Goal: Task Accomplishment & Management: Manage account settings

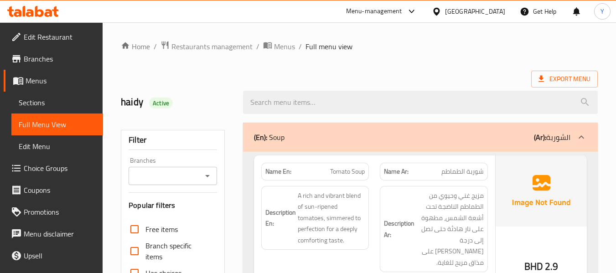
click at [452, 176] on span "شوربة الطماطم" at bounding box center [462, 172] width 42 height 10
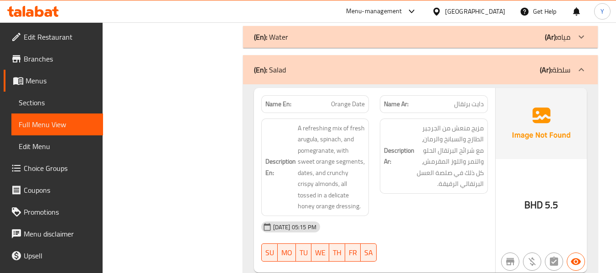
scroll to position [675, 0]
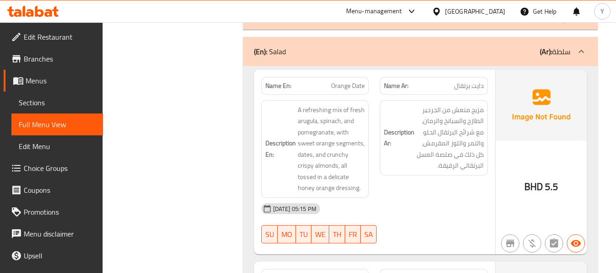
click at [354, 81] on span "Orange Date" at bounding box center [348, 86] width 34 height 10
copy span "Date"
click at [354, 81] on span "Orange Date" at bounding box center [348, 86] width 34 height 10
click at [477, 81] on span "دايت برتقال" at bounding box center [469, 86] width 30 height 10
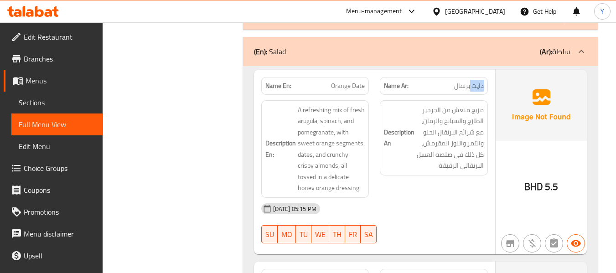
copy span "دايت"
click at [477, 81] on span "دايت برتقال" at bounding box center [469, 86] width 30 height 10
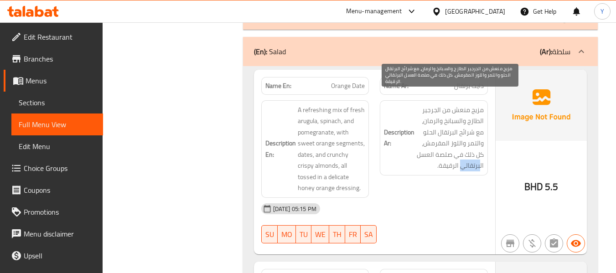
drag, startPoint x: 480, startPoint y: 155, endPoint x: 464, endPoint y: 157, distance: 16.5
click at [464, 157] on span "مزيج منعش من الجرجير الطازج والسبانخ والرمان، مع شرائح البرتقال الحلو والتمر وا…" at bounding box center [449, 137] width 67 height 67
click at [480, 157] on span "مزيج منعش من الجرجير الطازج والسبانخ والرمان، مع شرائح البرتقال الحلو والتمر وا…" at bounding box center [449, 137] width 67 height 67
drag, startPoint x: 480, startPoint y: 157, endPoint x: 463, endPoint y: 155, distance: 17.0
click at [463, 155] on span "مزيج منعش من الجرجير الطازج والسبانخ والرمان، مع شرائح البرتقال الحلو والتمر وا…" at bounding box center [449, 137] width 67 height 67
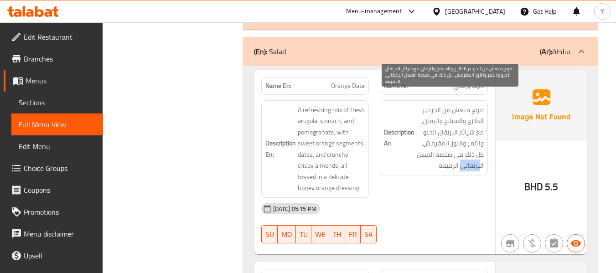
copy span "برتقالي"
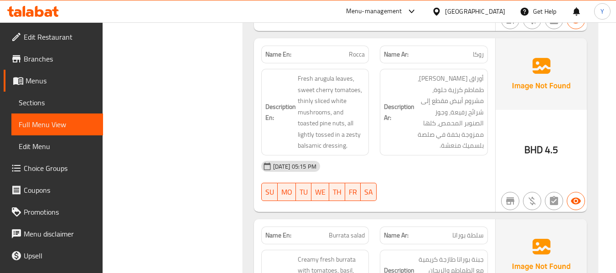
scroll to position [1698, 0]
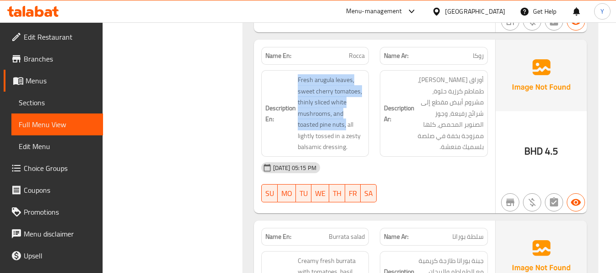
drag, startPoint x: 323, startPoint y: 113, endPoint x: 292, endPoint y: 114, distance: 31.5
click at [292, 114] on h6 "Description En: Fresh arugula leaves, sweet cherry tomatoes, thinly sliced whit…" at bounding box center [315, 113] width 100 height 78
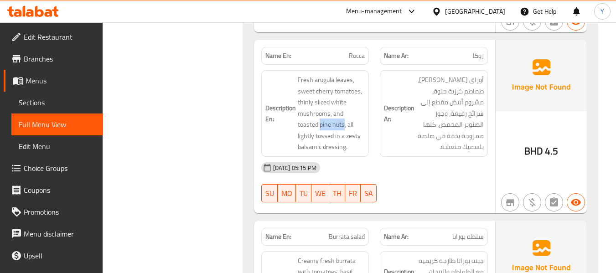
drag, startPoint x: 321, startPoint y: 117, endPoint x: 296, endPoint y: 115, distance: 25.1
click at [296, 115] on h6 "Description En: Fresh arugula leaves, sweet cherry tomatoes, thinly sliced whit…" at bounding box center [315, 113] width 100 height 78
copy span "pine nuts"
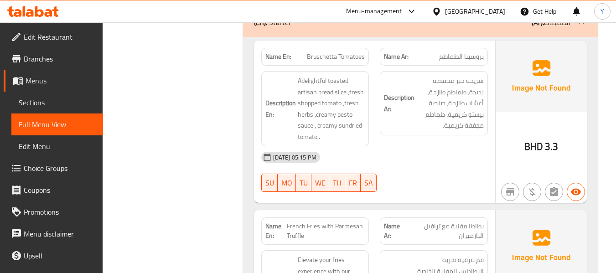
scroll to position [2117, 0]
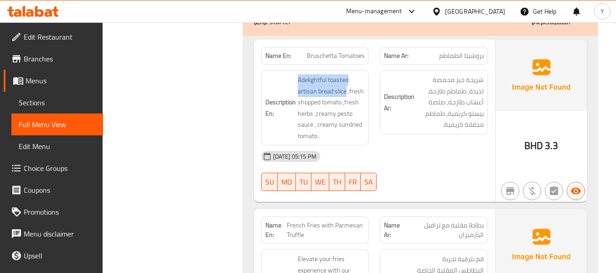
drag, startPoint x: 345, startPoint y: 81, endPoint x: 295, endPoint y: 65, distance: 52.3
click at [295, 74] on h6 "Description En: Adelightful toasted artisan bread slice ,fresh shopped tomato ,…" at bounding box center [315, 107] width 100 height 67
copy span "Adelightful toasted artisan bread slice"
drag, startPoint x: 341, startPoint y: 89, endPoint x: 296, endPoint y: 95, distance: 45.9
click at [296, 95] on h6 "Description En: Adelightful toasted artisan bread slice ,fresh shopped tomato ,…" at bounding box center [315, 107] width 100 height 67
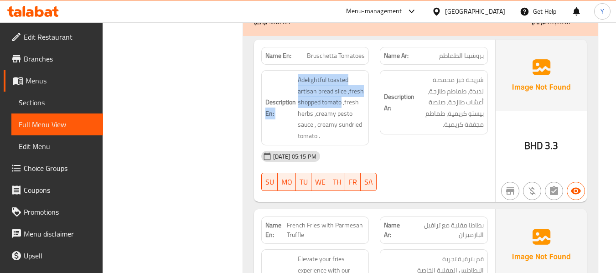
click at [296, 95] on h6 "Description En: Adelightful toasted artisan bread slice ,fresh shopped tomato ,…" at bounding box center [315, 107] width 100 height 67
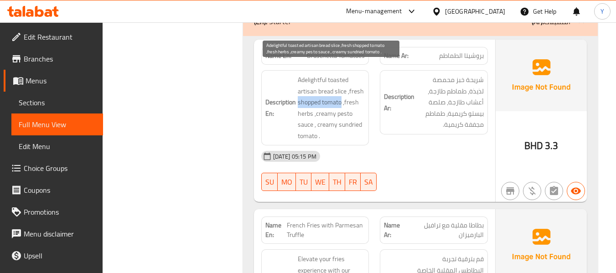
drag, startPoint x: 298, startPoint y: 95, endPoint x: 341, endPoint y: 91, distance: 44.0
click at [341, 91] on span "Adelightful toasted artisan bread slice ,fresh shopped tomato ,fresh herbs ,cre…" at bounding box center [331, 107] width 67 height 67
copy span "shopped tomato"
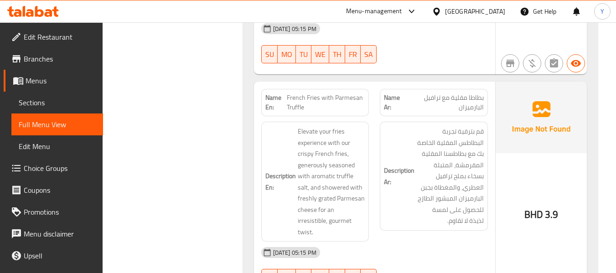
scroll to position [2263, 0]
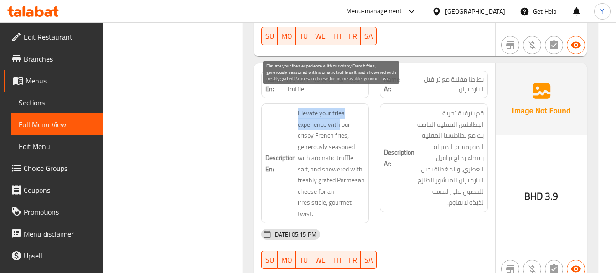
drag, startPoint x: 297, startPoint y: 102, endPoint x: 338, endPoint y: 109, distance: 41.1
click at [338, 109] on span "Elevate your fries experience with our crispy French fries, generously seasoned…" at bounding box center [331, 164] width 67 height 112
copy span "Elevate your fries experience with"
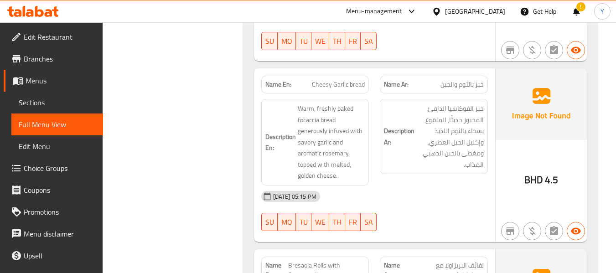
scroll to position [2500, 0]
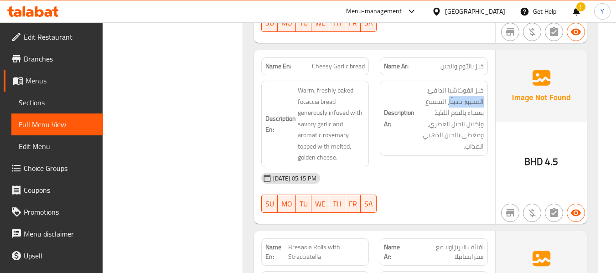
drag, startPoint x: 450, startPoint y: 80, endPoint x: 486, endPoint y: 80, distance: 36.0
click at [486, 81] on div "Description Ar: خبز الفوكاشيا الدافئ، المخبوز حديثًا، المنقوع بسخاء بالثوم اللذ…" at bounding box center [434, 118] width 108 height 75
copy span "المخبوز حديثًا"
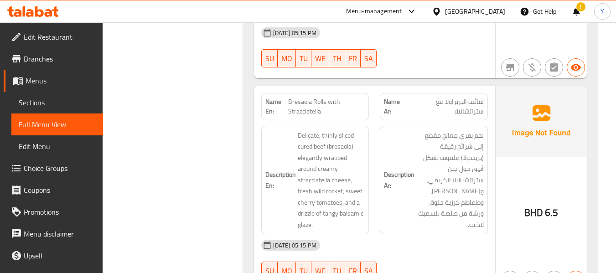
scroll to position [2646, 0]
drag, startPoint x: 326, startPoint y: 124, endPoint x: 296, endPoint y: 119, distance: 30.0
click at [296, 129] on h6 "Description En: Delicate, thinly sliced cured beef (bresaola) elegantly wrapped…" at bounding box center [315, 179] width 100 height 101
copy span "cured beef"
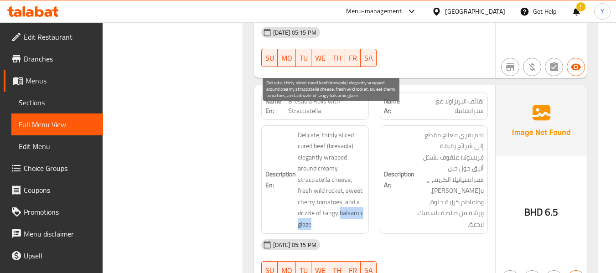
drag, startPoint x: 341, startPoint y: 192, endPoint x: 310, endPoint y: 202, distance: 31.7
click at [310, 202] on span "Delicate, thinly sliced cured beef (bresaola) elegantly wrapped around creamy s…" at bounding box center [331, 179] width 67 height 101
copy span "balsamic glaze"
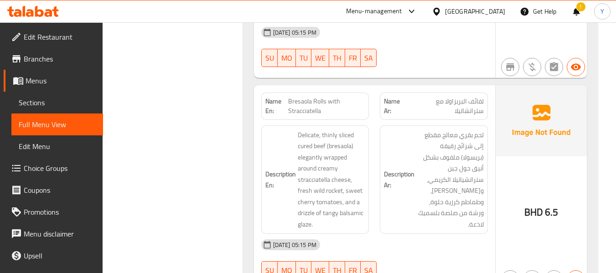
click at [406, 204] on h6 "Description Ar: لحم بقري معالج مقطع إلى شرائح رقيقة (بريسولا) ملفوف بشكل أنيق ح…" at bounding box center [434, 179] width 100 height 101
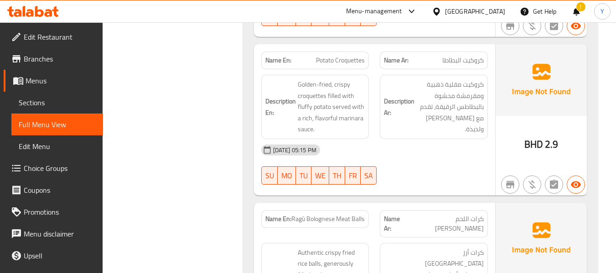
scroll to position [2902, 0]
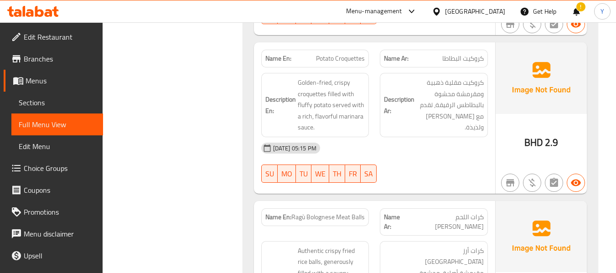
click at [425, 177] on div at bounding box center [433, 182] width 119 height 11
click at [341, 212] on span "Ragù Bolognese Meat Balls" at bounding box center [327, 217] width 73 height 10
click at [414, 177] on div at bounding box center [433, 182] width 119 height 11
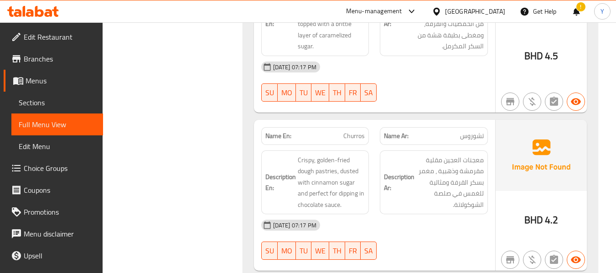
scroll to position [2959, 0]
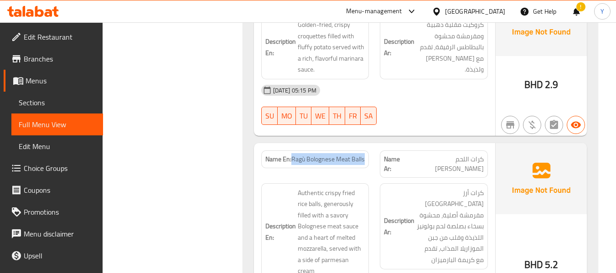
click at [368, 145] on div "Name En: Ragù Bolognese Meat Balls" at bounding box center [315, 164] width 119 height 38
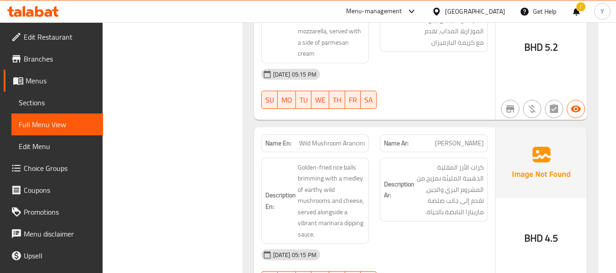
scroll to position [3178, 0]
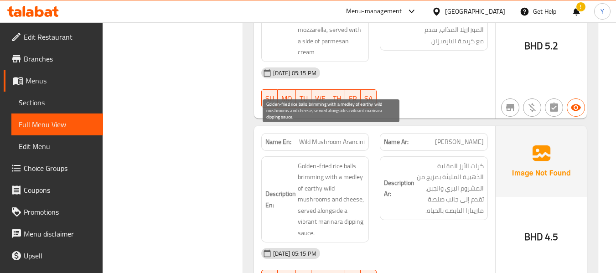
click at [306, 191] on span "Golden-fried rice balls brimming with a medley of earthy wild mushrooms and che…" at bounding box center [331, 199] width 67 height 78
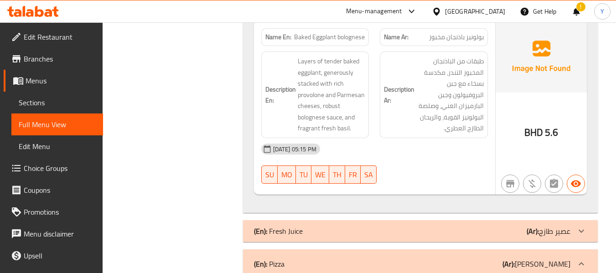
scroll to position [3853, 0]
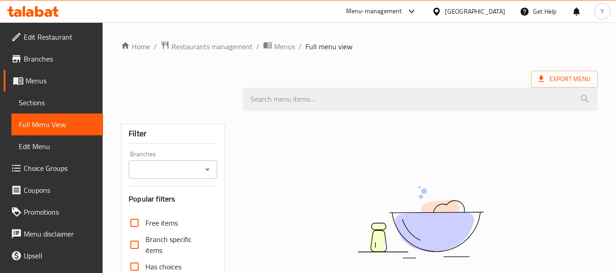
click at [491, 12] on div "Qatar" at bounding box center [475, 11] width 60 height 10
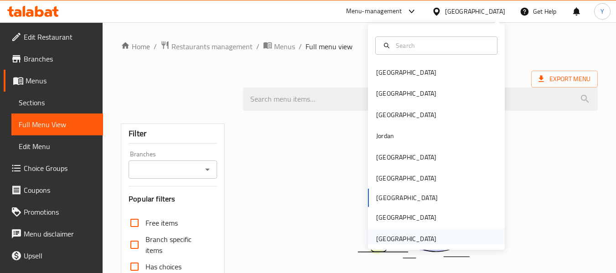
click at [405, 234] on div "[GEOGRAPHIC_DATA]" at bounding box center [406, 239] width 60 height 10
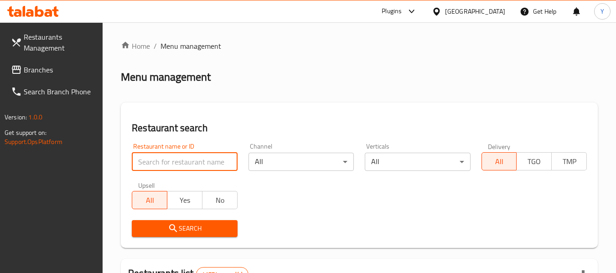
click at [161, 159] on input "search" at bounding box center [184, 162] width 105 height 18
paste input "Waffle Twister Cafeteria LLC"
type input "Waffle Twister Cafeteria"
click button "Search" at bounding box center [184, 228] width 105 height 17
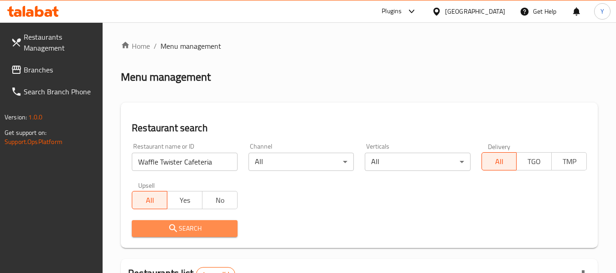
click at [193, 232] on span "Search" at bounding box center [184, 228] width 91 height 11
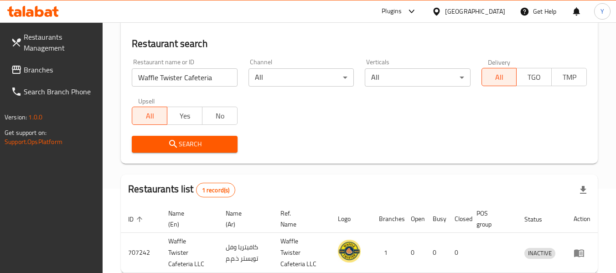
scroll to position [126, 0]
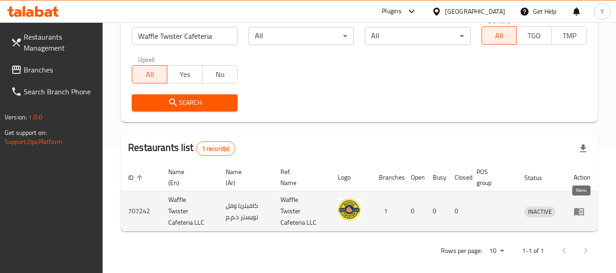
click at [577, 208] on icon "enhanced table" at bounding box center [579, 212] width 10 height 8
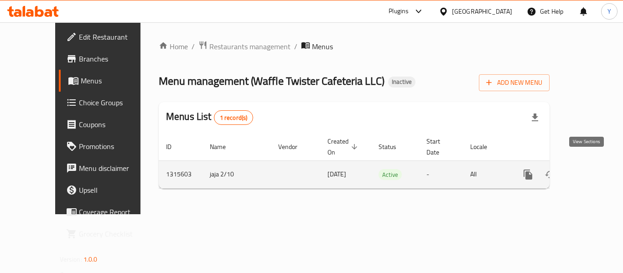
click at [588, 169] on icon "enhanced table" at bounding box center [593, 174] width 11 height 11
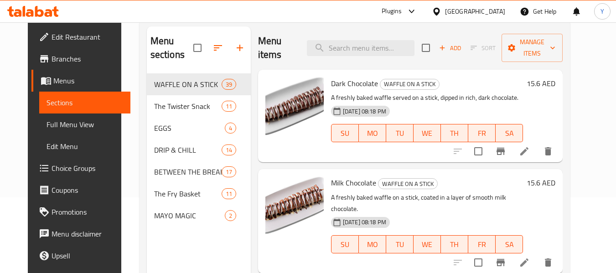
scroll to position [68, 0]
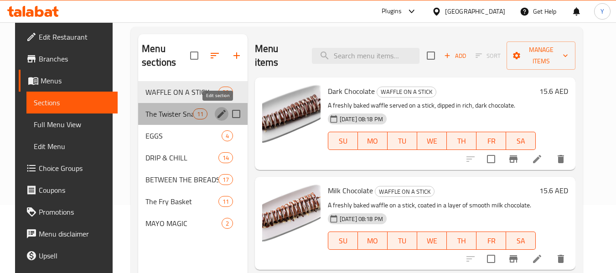
click at [216, 111] on icon "edit" at bounding box center [221, 114] width 11 height 11
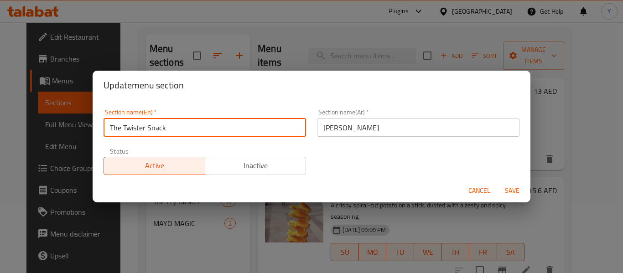
click at [223, 129] on input "The Twister Snack" at bounding box center [204, 128] width 202 height 18
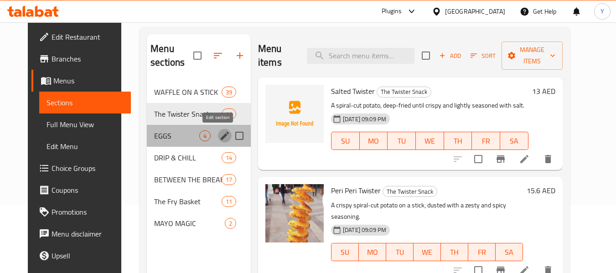
click at [219, 137] on icon "edit" at bounding box center [224, 135] width 11 height 11
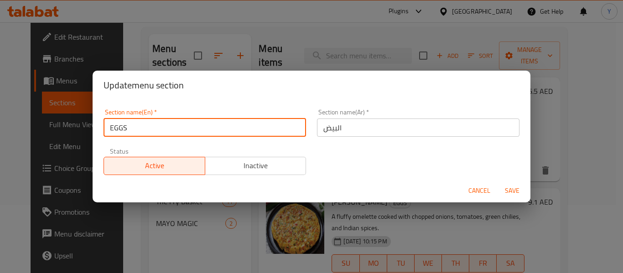
click at [208, 124] on input "EGGS" at bounding box center [204, 128] width 202 height 18
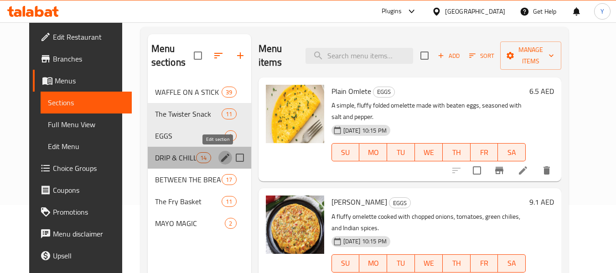
click at [221, 160] on icon "edit" at bounding box center [225, 158] width 8 height 8
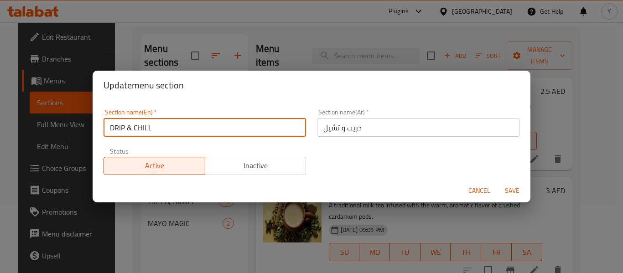
click at [178, 131] on input "DRIP & CHILL" at bounding box center [204, 128] width 202 height 18
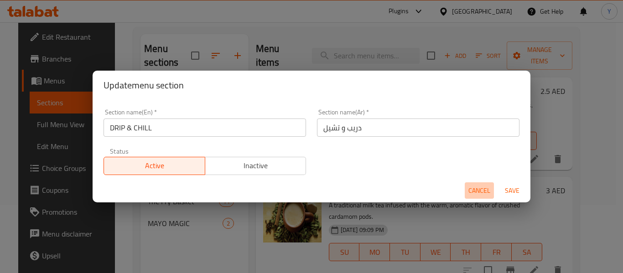
click at [469, 188] on span "Cancel" at bounding box center [479, 190] width 22 height 11
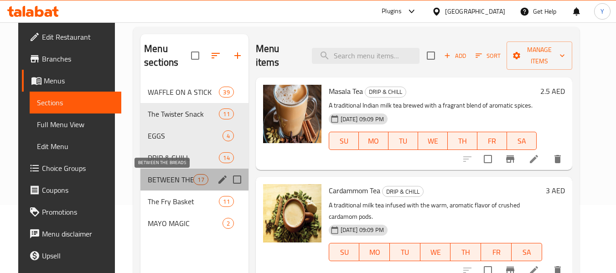
click at [167, 182] on span "BETWEEN THE BREADS" at bounding box center [171, 179] width 46 height 11
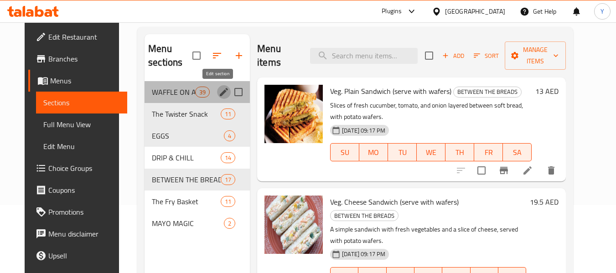
click at [218, 89] on icon "edit" at bounding box center [223, 92] width 11 height 11
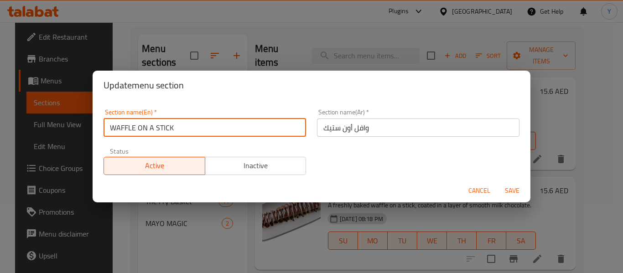
click at [197, 129] on input "WAFFLE ON A STICK" at bounding box center [204, 128] width 202 height 18
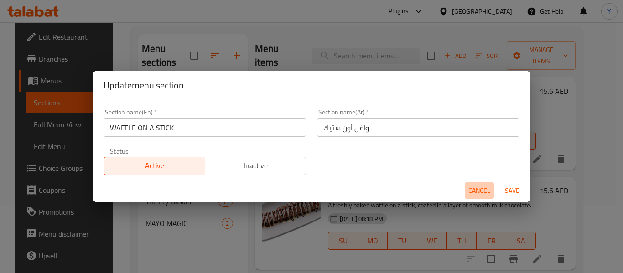
click at [471, 191] on span "Cancel" at bounding box center [479, 190] width 22 height 11
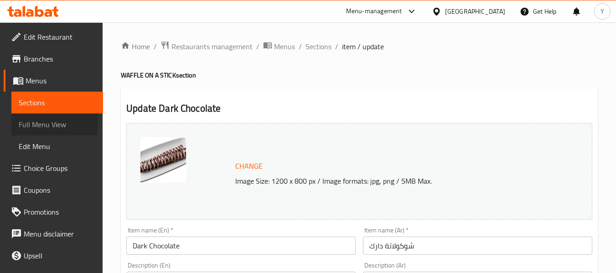
click at [21, 121] on span "Full Menu View" at bounding box center [57, 124] width 77 height 11
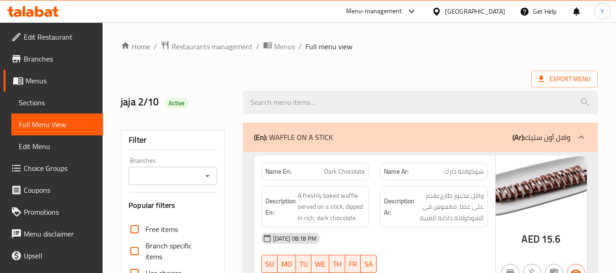
scroll to position [239, 0]
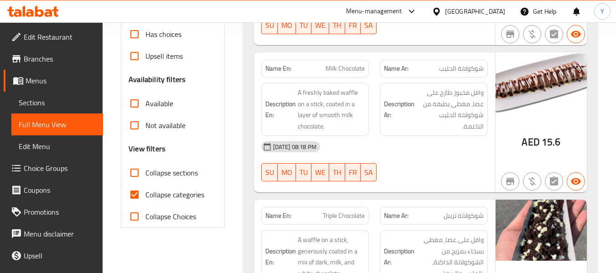
click at [442, 137] on div "02-10-2025 08:18 PM" at bounding box center [375, 147] width 238 height 22
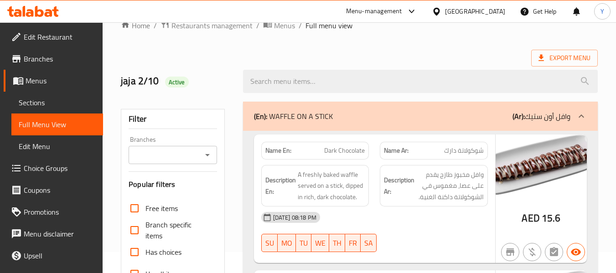
scroll to position [0, 0]
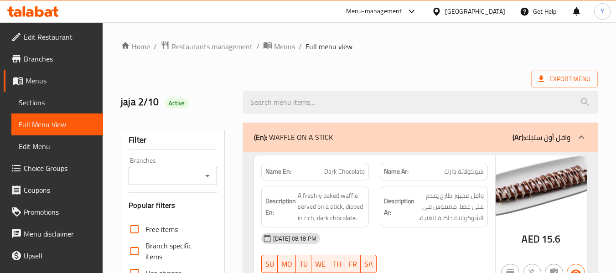
click at [374, 219] on div "Description En: A freshly baked waffle served on a stick, dipped in rich, dark …" at bounding box center [315, 207] width 119 height 53
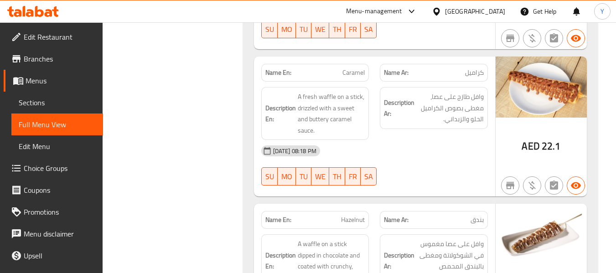
scroll to position [1623, 0]
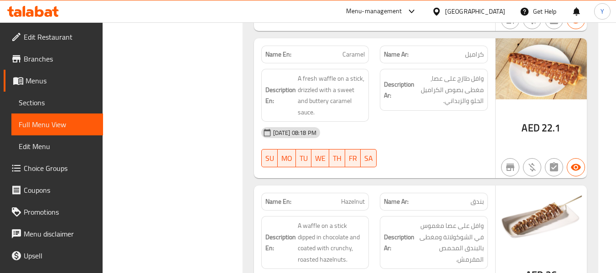
click at [273, 55] on strong "Name En:" at bounding box center [278, 55] width 26 height 10
copy strong "Name En:"
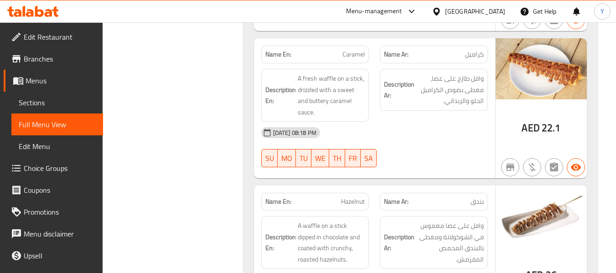
click at [535, 119] on span "AED" at bounding box center [531, 128] width 18 height 18
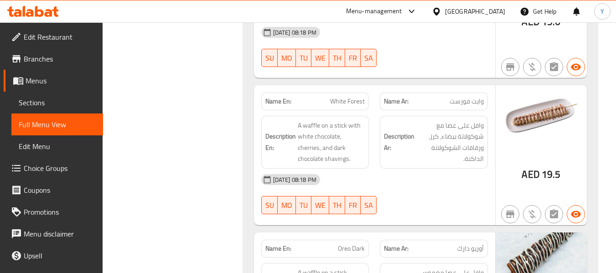
scroll to position [698, 0]
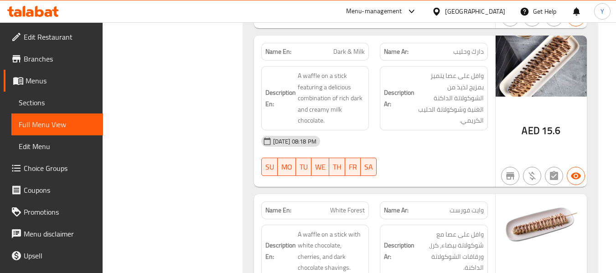
click at [547, 144] on div "AED 15.6" at bounding box center [541, 111] width 91 height 151
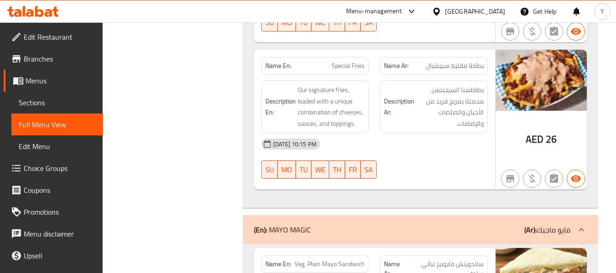
scroll to position [14574, 0]
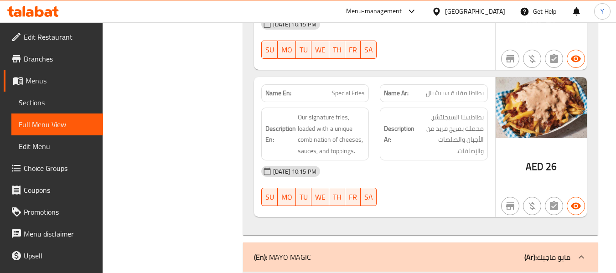
click at [543, 252] on p "(Ar): مايو ماجيك" at bounding box center [547, 257] width 46 height 11
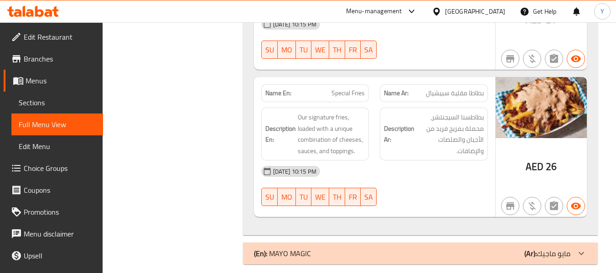
scroll to position [14530, 0]
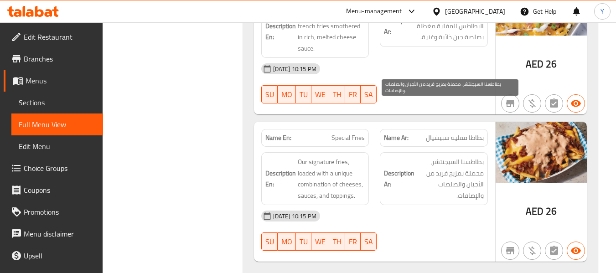
click at [436, 156] on span "بطاطسنا السيجنتشر، محملة بمزيج فريد من الأجبان والصلصات والإضافات." at bounding box center [449, 178] width 67 height 45
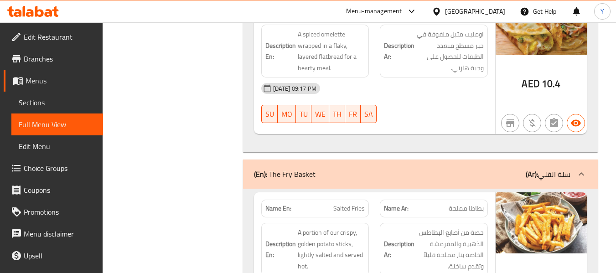
scroll to position [12961, 0]
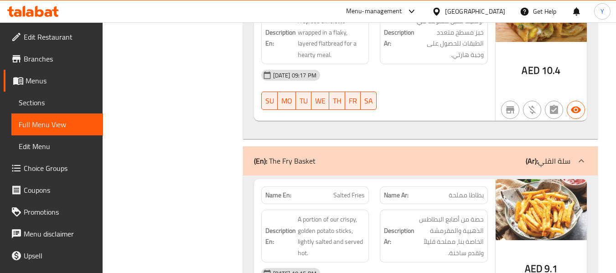
click at [428, 146] on div "(En): The Fry Basket (Ar): سلة القلي" at bounding box center [420, 160] width 355 height 29
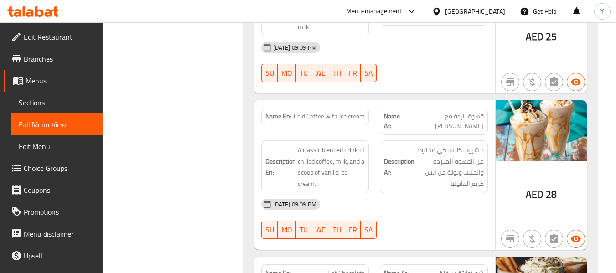
scroll to position [10070, 0]
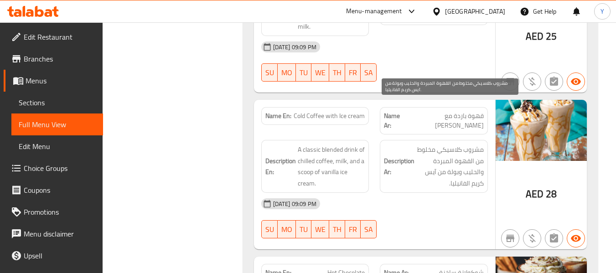
click at [452, 144] on span "مشروب كلاسيكي مخلوط من القهوة المبردة والحليب وبولة من آيس كريم الفانيليا." at bounding box center [449, 166] width 67 height 45
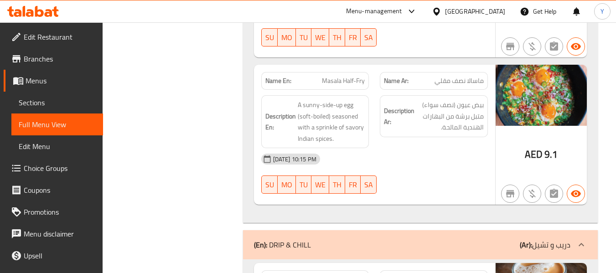
scroll to position [8210, 0]
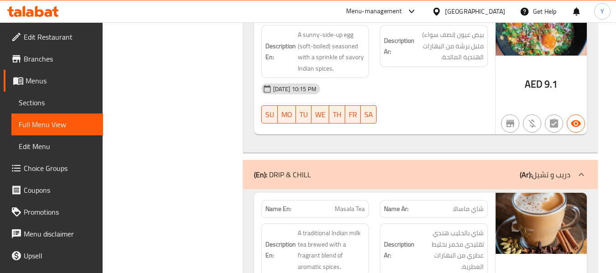
click at [452, 169] on div "(En): DRIP & CHILL (Ar): دريب و تشيل" at bounding box center [412, 174] width 316 height 11
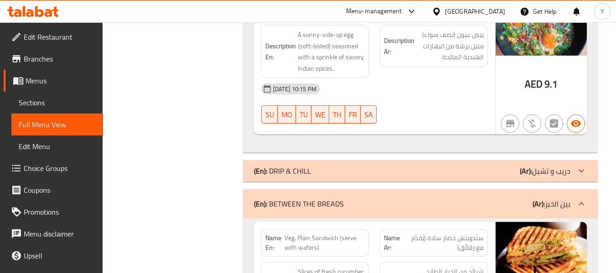
click at [448, 198] on div "(En): BETWEEN THE BREADS (Ar): بين الخبز" at bounding box center [412, 203] width 316 height 11
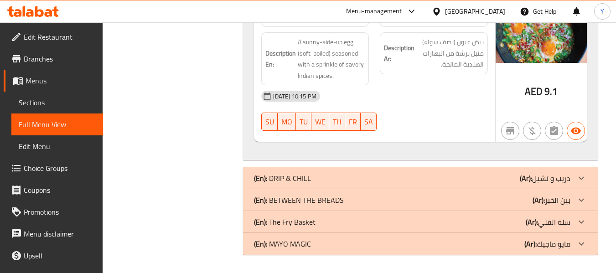
scroll to position [8169, 0]
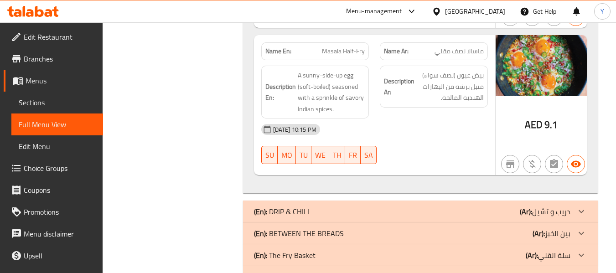
click at [456, 119] on div "02-10-2025 10:15 PM SU MO TU WE TH FR SA" at bounding box center [375, 144] width 238 height 51
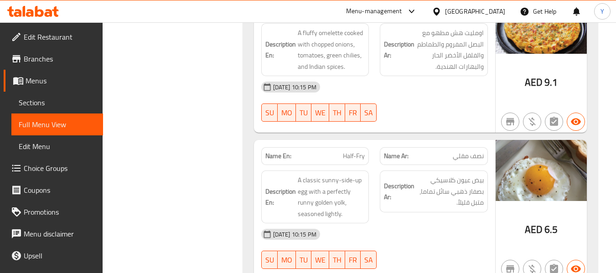
scroll to position [7914, 0]
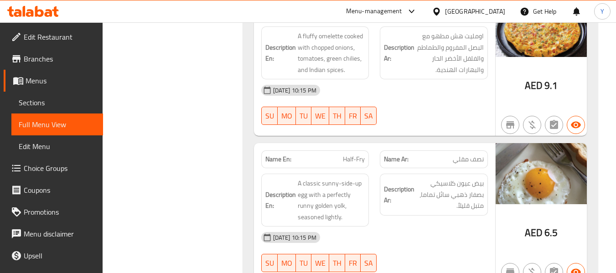
click at [468, 168] on div "Description Ar: بيض عيون كلاسيكي بصفار ذهبي سائل تماما، متبل قليلاً." at bounding box center [433, 200] width 119 height 64
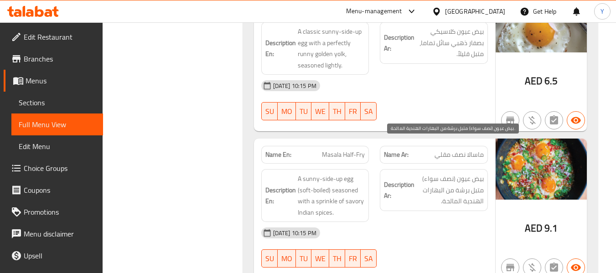
scroll to position [8169, 0]
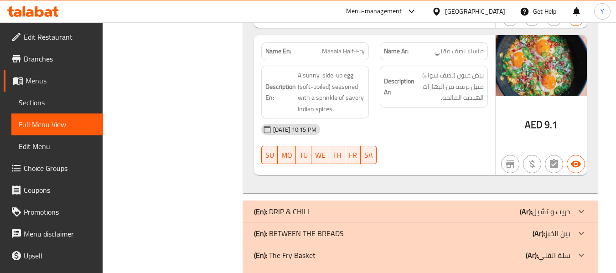
click at [458, 206] on div "(En): DRIP & CHILL (Ar): دريب و تشيل" at bounding box center [412, 211] width 316 height 11
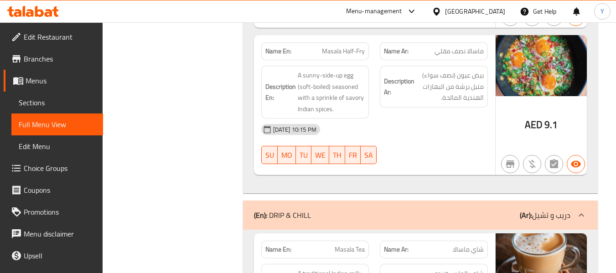
click at [470, 119] on div "02-10-2025 10:15 PM" at bounding box center [375, 130] width 238 height 22
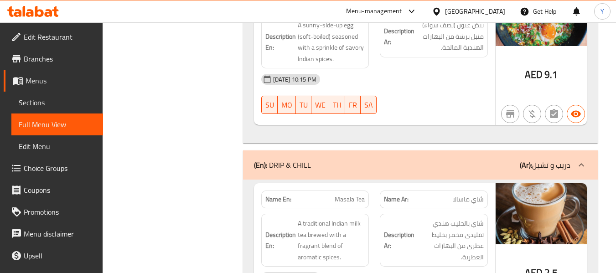
scroll to position [8224, 0]
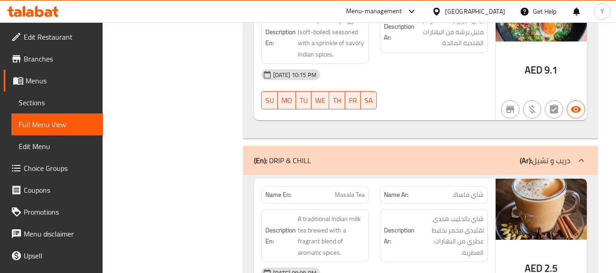
click at [475, 155] on div "(En): DRIP & CHILL (Ar): دريب و تشيل" at bounding box center [412, 160] width 316 height 11
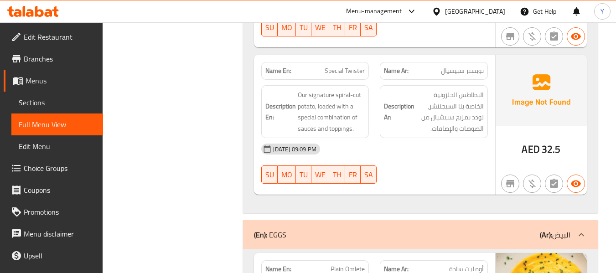
scroll to position [8169, 0]
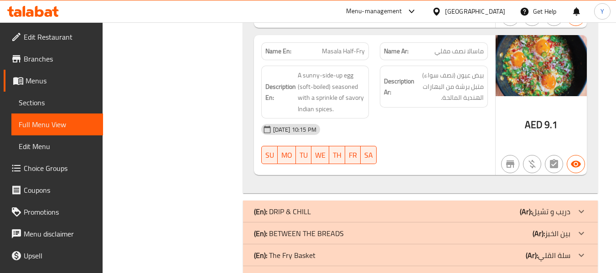
click at [355, 206] on div "(En): DRIP & CHILL (Ar): دريب و تشيل" at bounding box center [412, 211] width 316 height 11
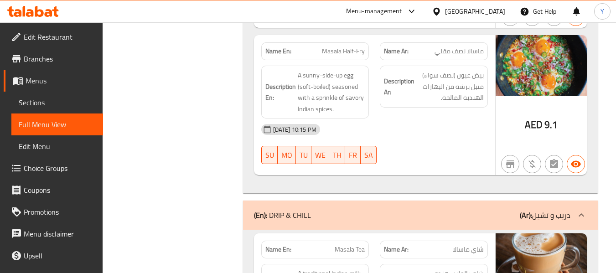
click at [277, 245] on strong "Name En:" at bounding box center [278, 250] width 26 height 10
copy strong "Name En:"
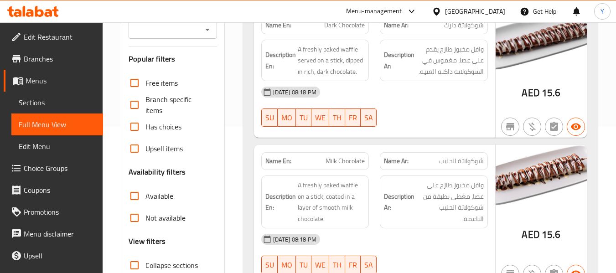
scroll to position [109, 0]
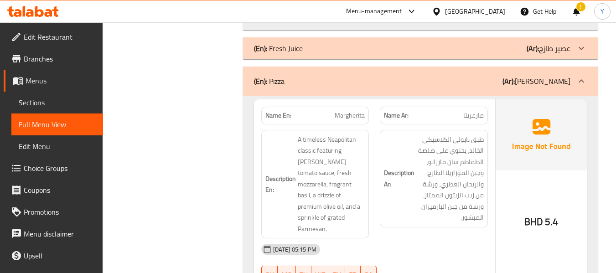
scroll to position [4017, 0]
